Goal: Find contact information: Find contact information

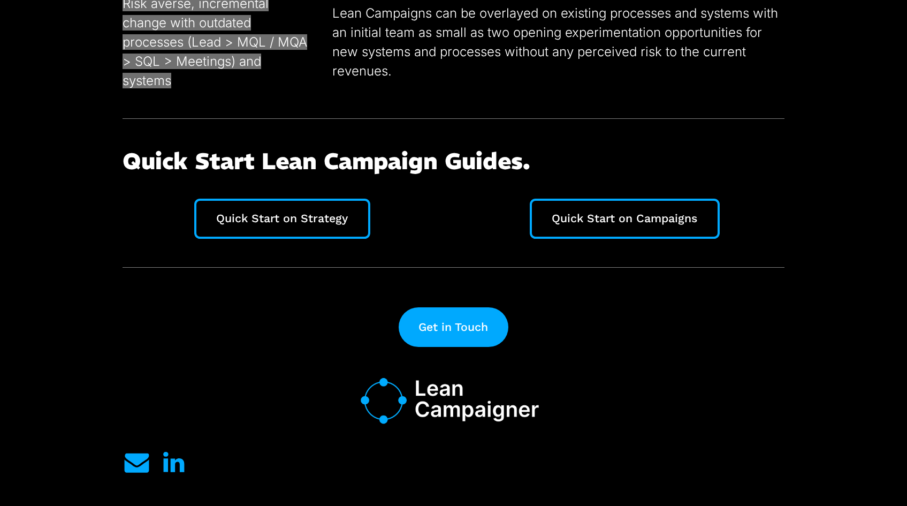
scroll to position [2970, 0]
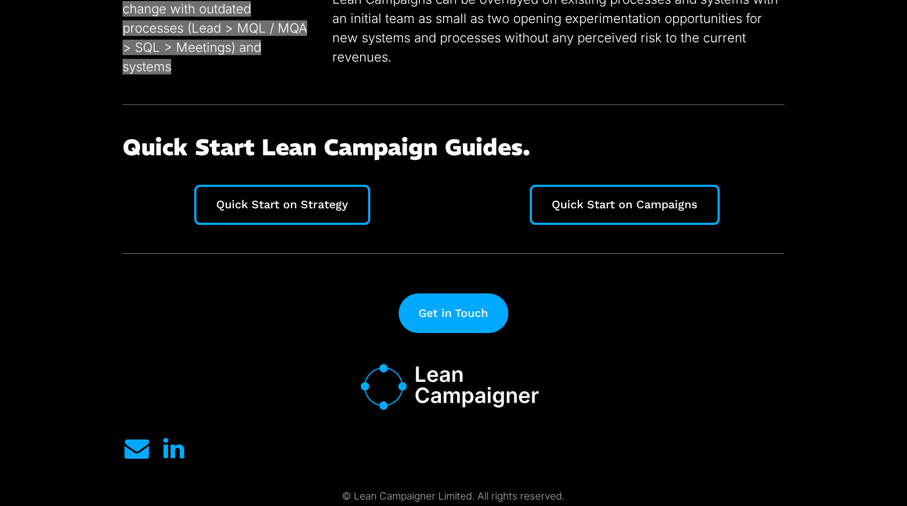
click at [177, 451] on link "LinkedIn LinkedIn" at bounding box center [173, 449] width 28 height 28
click at [176, 451] on link "LinkedIn LinkedIn" at bounding box center [173, 449] width 28 height 28
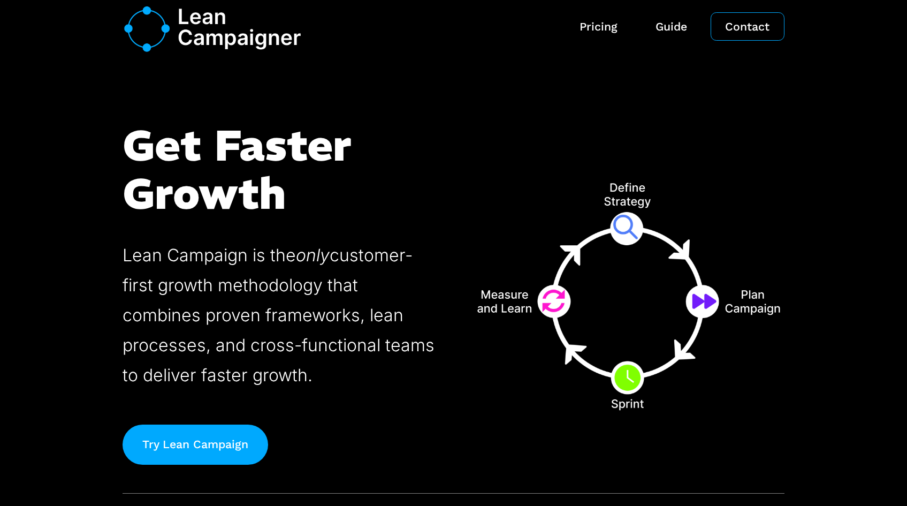
click at [200, 255] on p "Lean Campaign is the only customer-first growth methodology that combines prove…" at bounding box center [280, 315] width 314 height 150
copy p "Campaign"
click at [744, 31] on link "Contact" at bounding box center [747, 27] width 77 height 30
